Goal: Find specific page/section: Find specific page/section

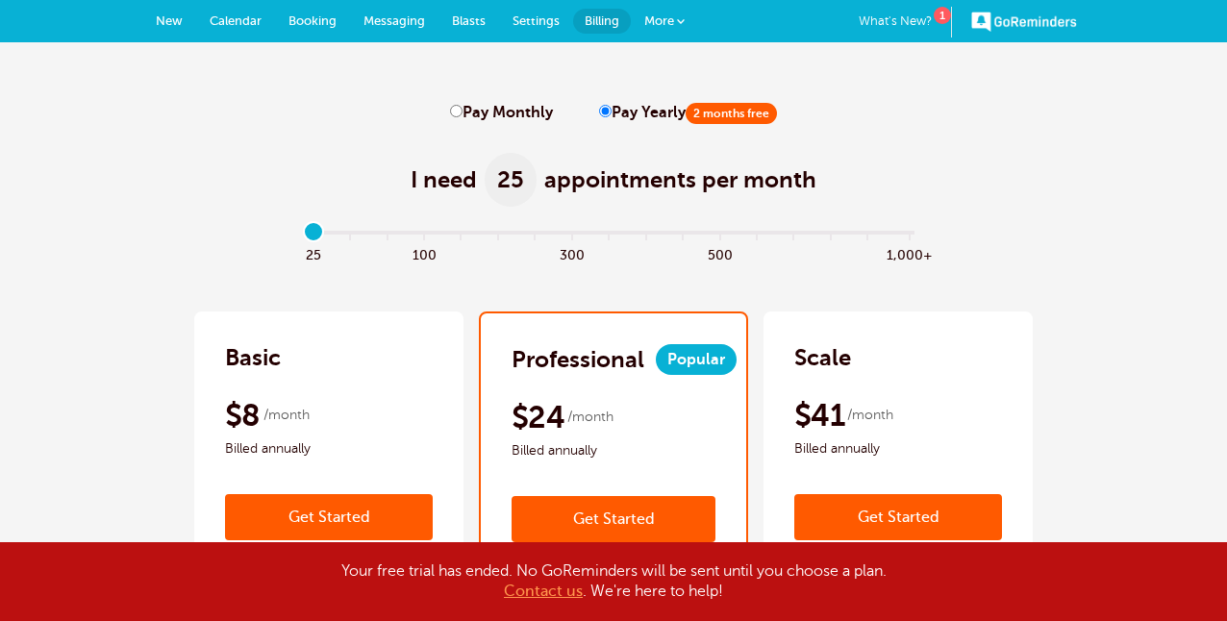
click at [223, 20] on span "Calendar" at bounding box center [236, 20] width 52 height 14
click at [676, 21] on link "More" at bounding box center [664, 21] width 67 height 43
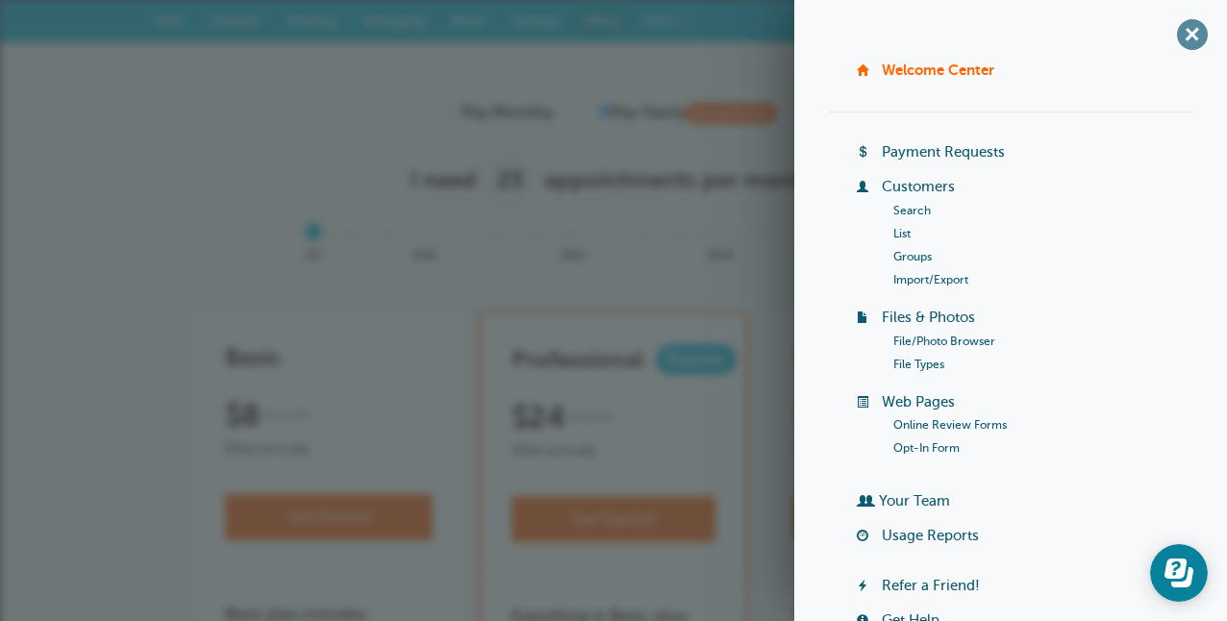
click at [1190, 33] on span "+" at bounding box center [1192, 34] width 43 height 43
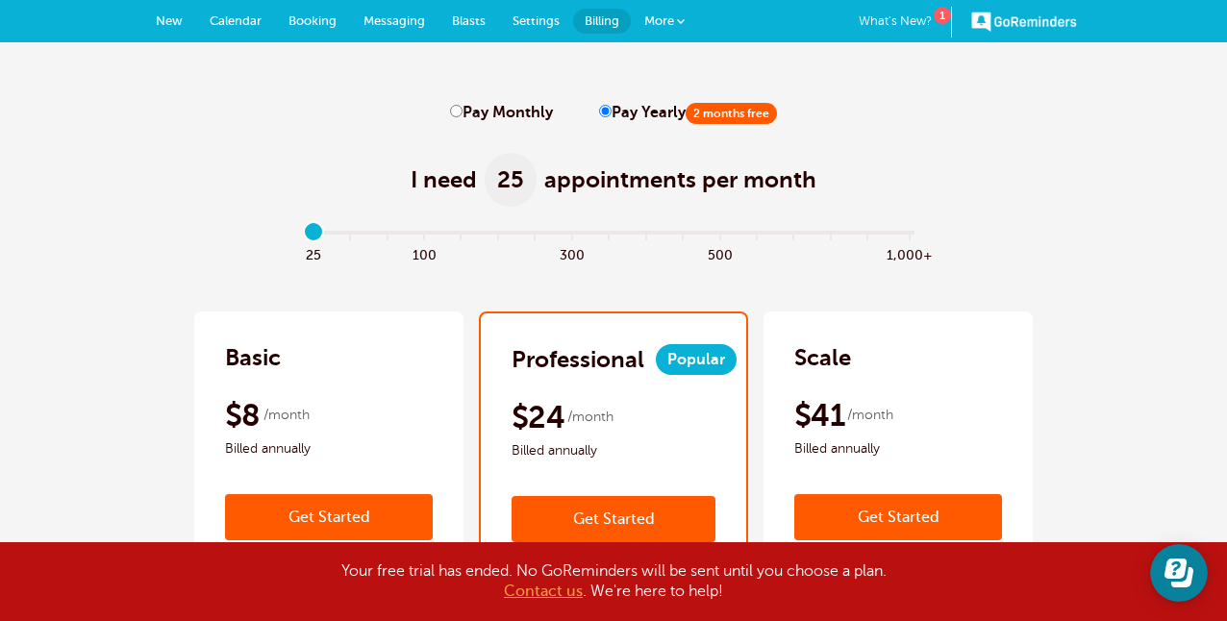
click at [679, 20] on span at bounding box center [681, 21] width 8 height 8
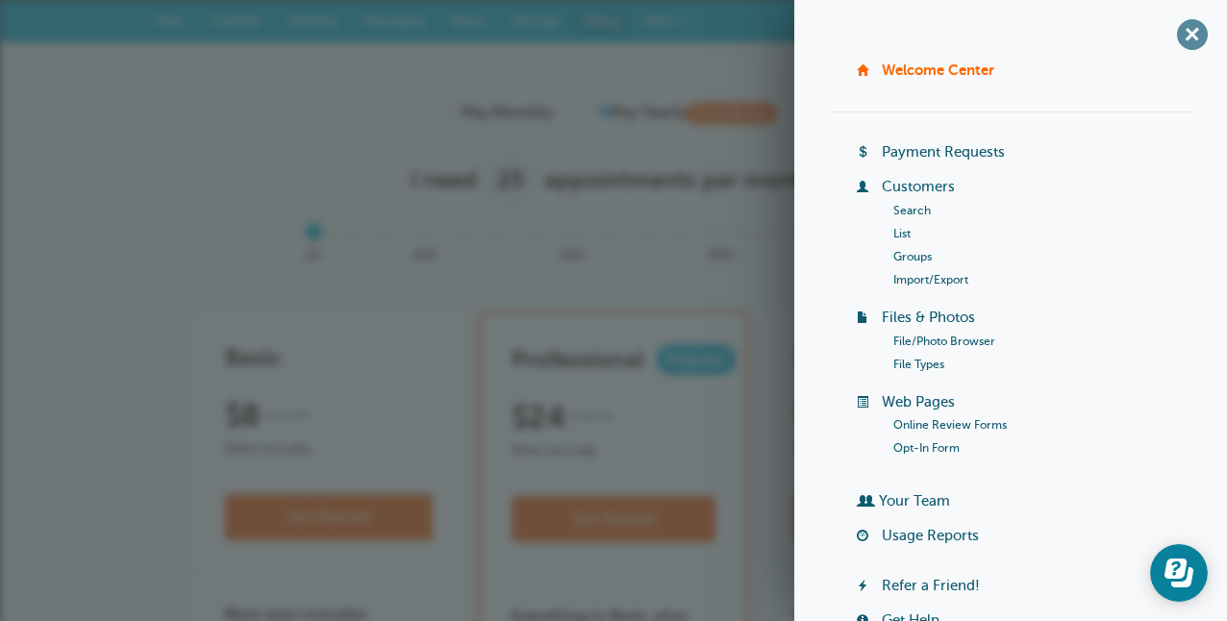
click at [1188, 31] on span "+" at bounding box center [1192, 34] width 43 height 43
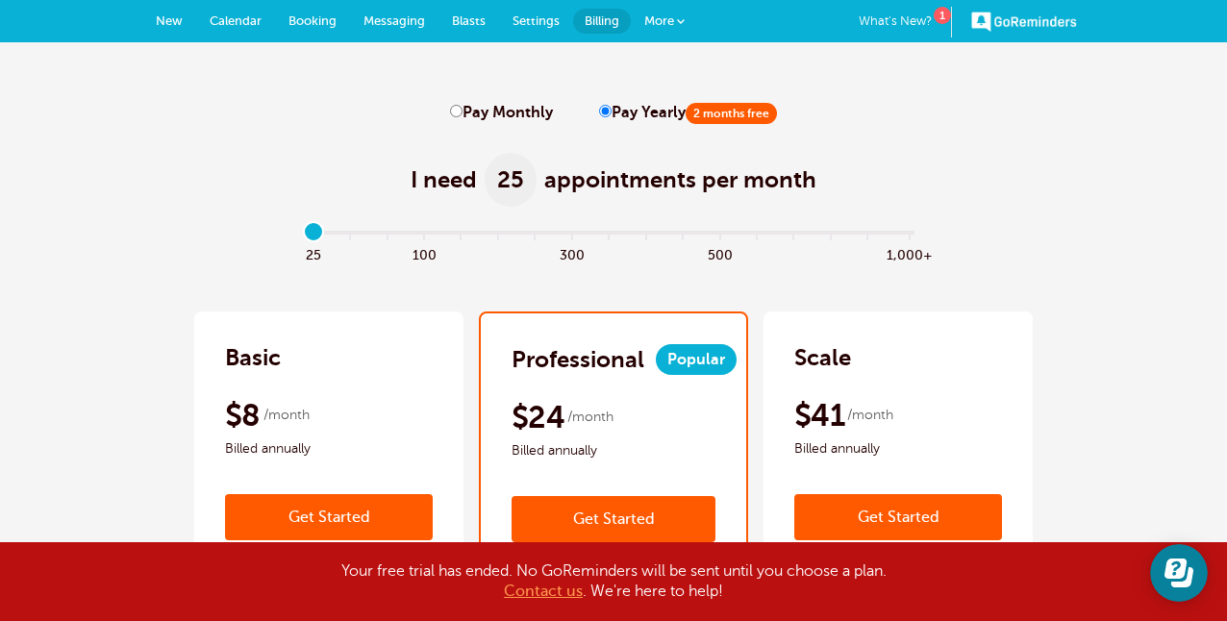
click at [313, 18] on span "Booking" at bounding box center [313, 20] width 48 height 14
